Goal: Task Accomplishment & Management: Complete application form

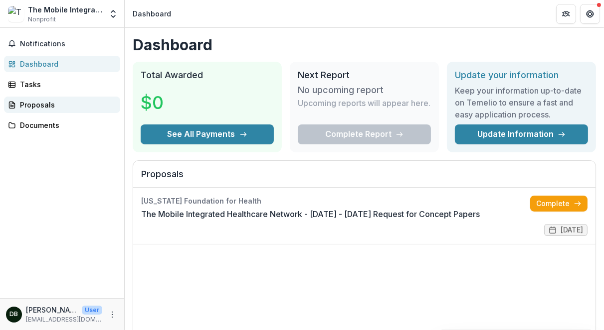
click at [34, 106] on div "Proposals" at bounding box center [66, 105] width 92 height 10
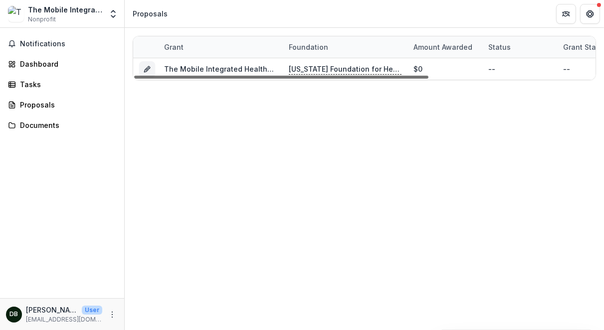
click at [207, 76] on div at bounding box center [281, 77] width 294 height 3
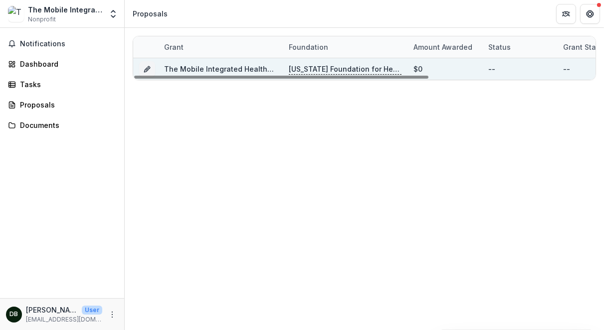
click at [208, 68] on link "The Mobile Integrated Healthcare Network - [DATE] - [DATE] Request for Concept …" at bounding box center [319, 69] width 311 height 8
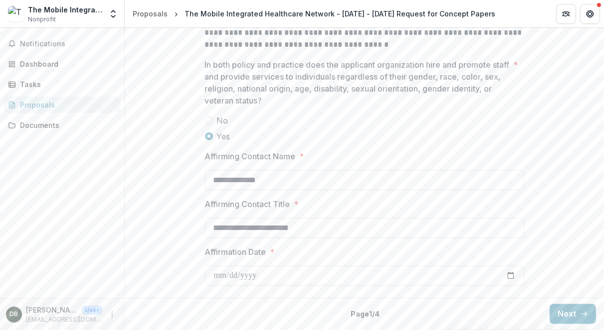
scroll to position [1409, 0]
click at [570, 320] on button "Next" at bounding box center [572, 315] width 46 height 20
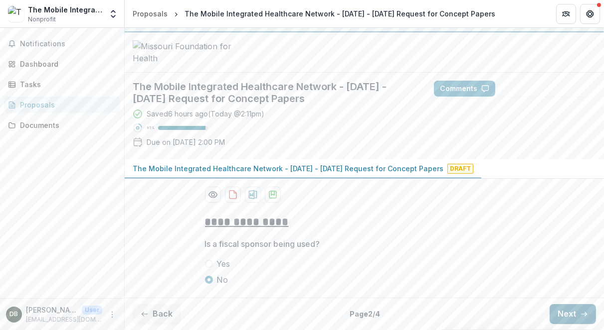
click at [569, 318] on button "Next" at bounding box center [572, 315] width 46 height 20
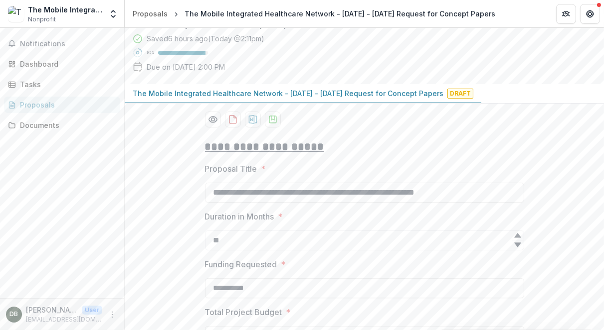
scroll to position [1049, 0]
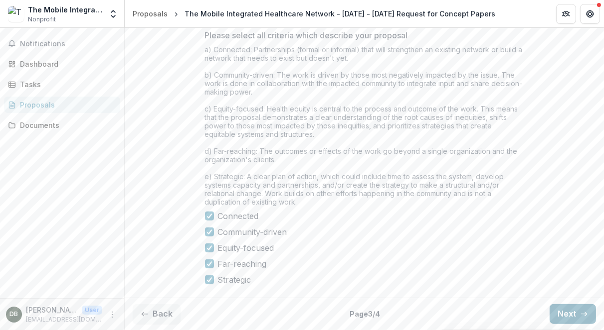
click at [569, 317] on button "Next" at bounding box center [572, 315] width 46 height 20
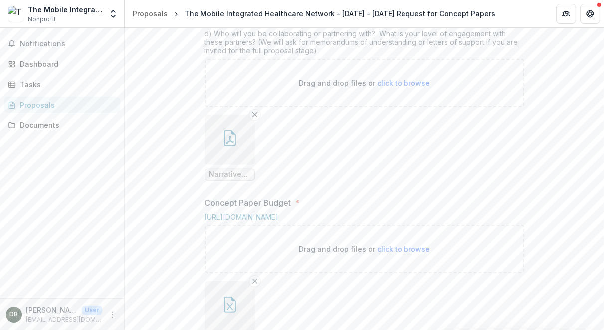
scroll to position [563, 0]
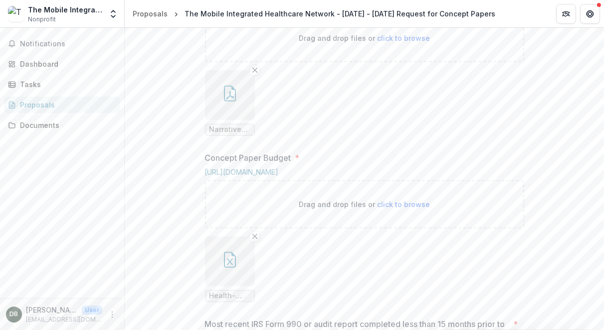
click at [226, 102] on icon "button" at bounding box center [230, 94] width 16 height 16
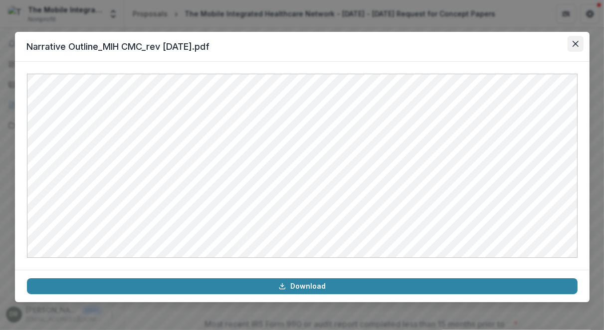
click at [575, 47] on button "Close" at bounding box center [575, 44] width 16 height 16
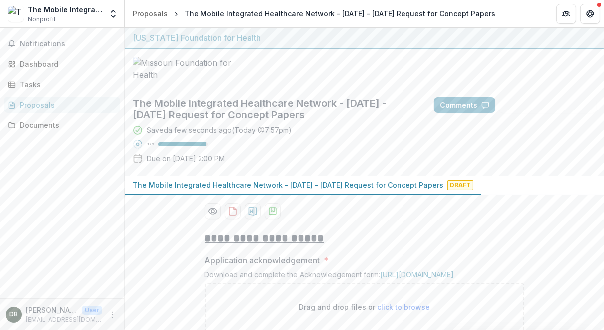
scroll to position [45, 0]
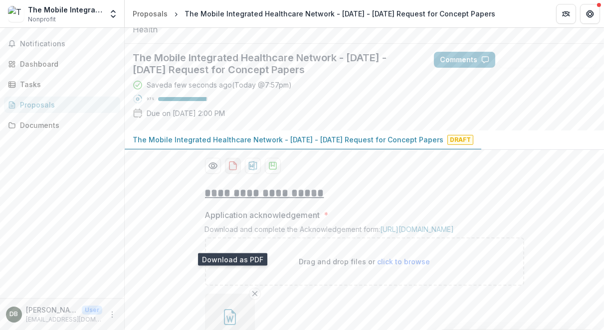
click at [233, 171] on icon "download-proposal" at bounding box center [233, 166] width 10 height 10
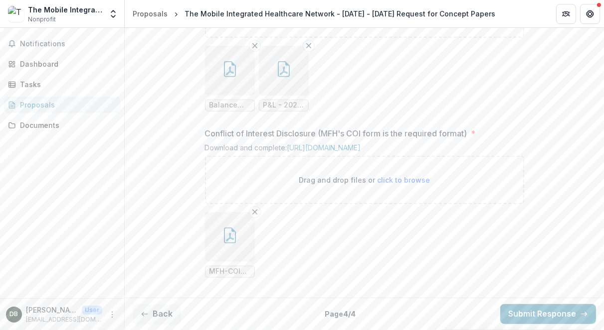
scroll to position [1197, 0]
click at [539, 314] on button "Submit Response" at bounding box center [548, 315] width 96 height 20
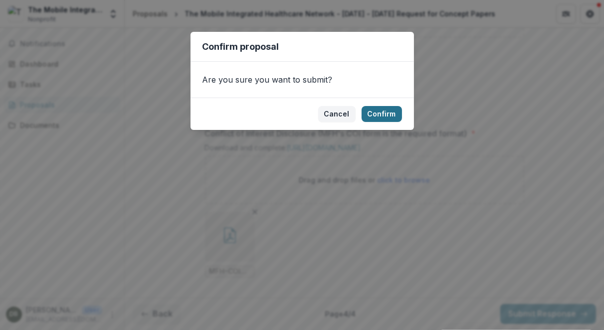
click at [388, 114] on button "Confirm" at bounding box center [381, 114] width 40 height 16
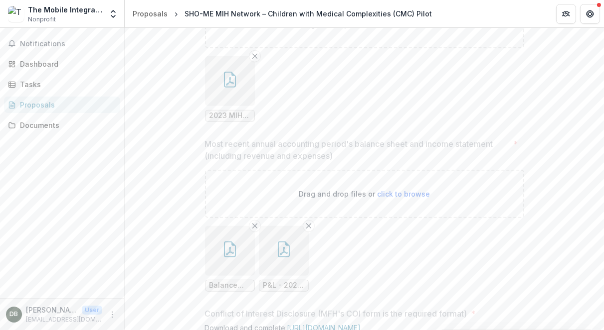
scroll to position [867, 0]
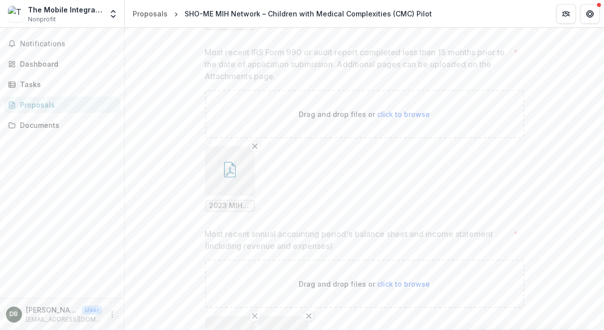
click at [110, 318] on icon "More" at bounding box center [112, 315] width 8 height 8
click at [161, 309] on button "Logout" at bounding box center [178, 310] width 107 height 16
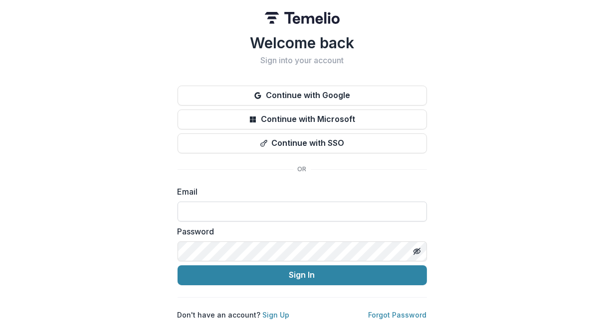
click at [259, 213] on input at bounding box center [301, 212] width 249 height 20
type input "**********"
click at [420, 252] on icon "Toggle password visibility" at bounding box center [417, 252] width 8 height 8
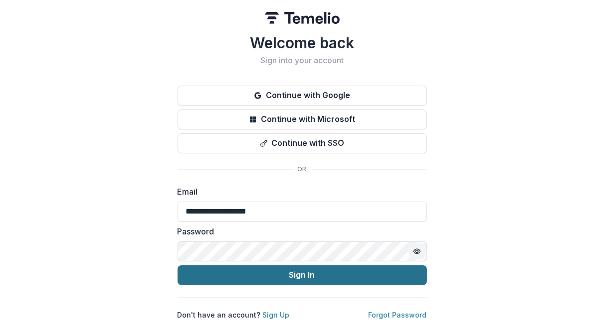
click at [300, 274] on button "Sign In" at bounding box center [301, 276] width 249 height 20
